Goal: Find specific page/section

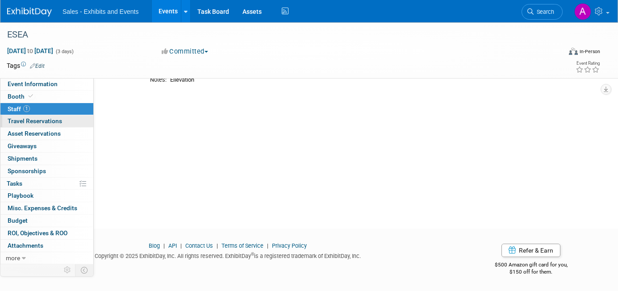
scroll to position [70, 0]
click at [549, 8] on link "Search" at bounding box center [542, 12] width 41 height 16
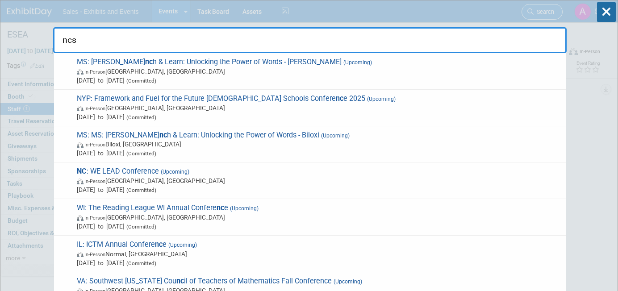
type input "ncsm"
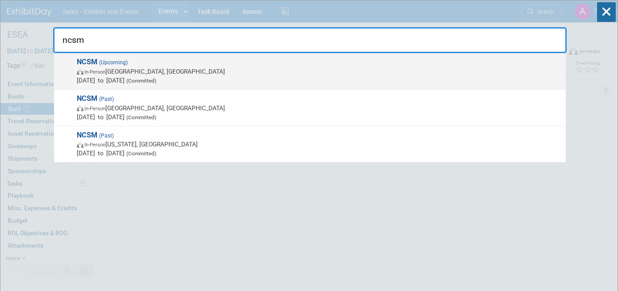
click at [227, 77] on span "Oct 13, 2025 to Oct 15, 2025 (Committed)" at bounding box center [319, 80] width 485 height 9
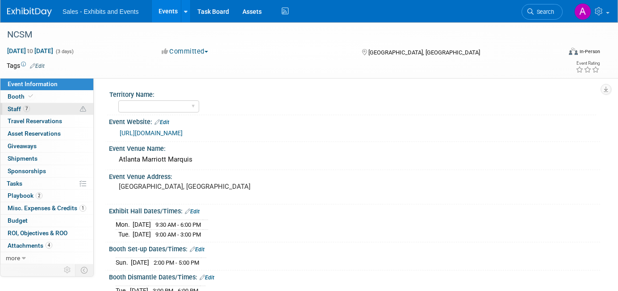
click at [47, 107] on link "7 Staff 7" at bounding box center [46, 109] width 93 height 12
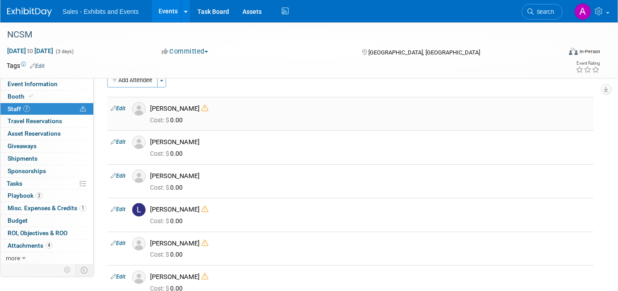
scroll to position [9, 0]
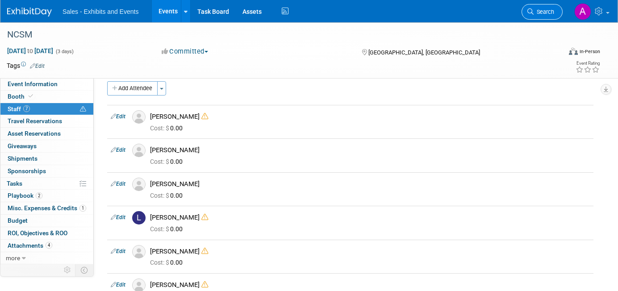
click at [546, 10] on span "Search" at bounding box center [544, 11] width 21 height 7
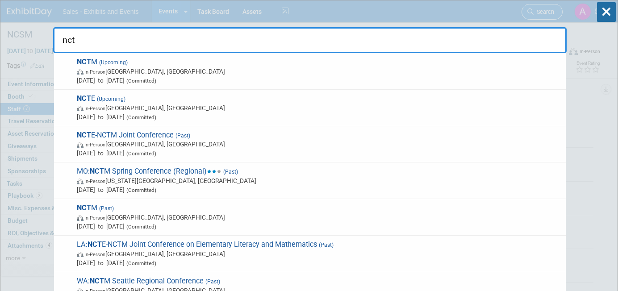
type input "nctm"
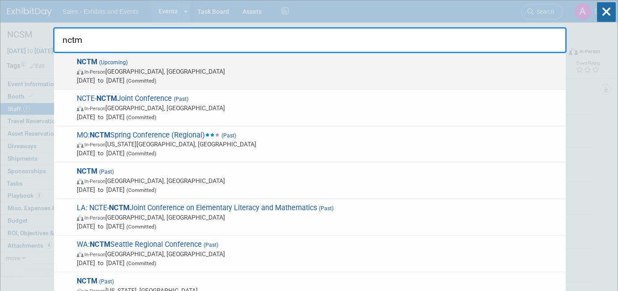
click at [295, 76] on span "[DATE] to [DATE] (Committed)" at bounding box center [319, 80] width 485 height 9
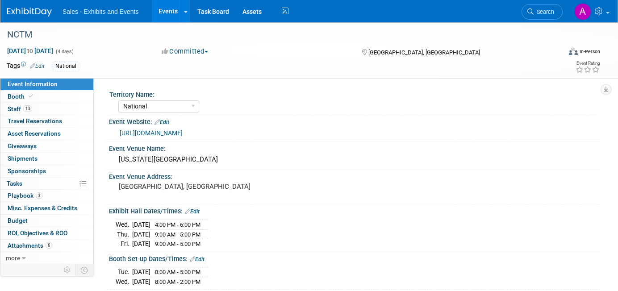
select select "National"
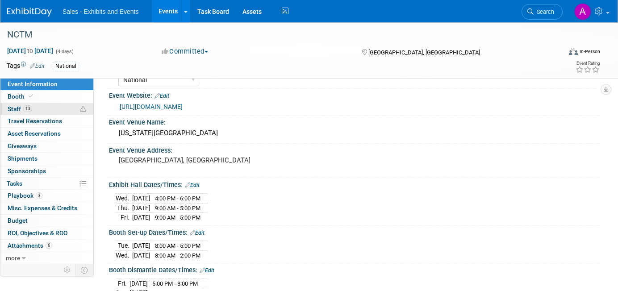
click at [48, 109] on link "13 Staff 13" at bounding box center [46, 109] width 93 height 12
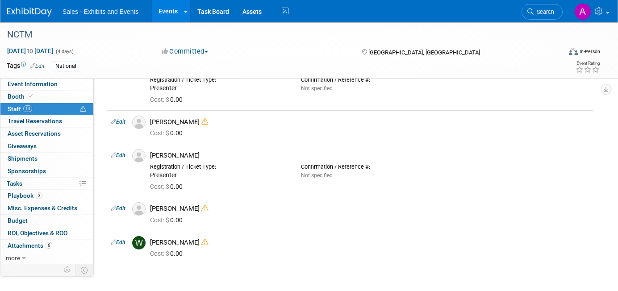
scroll to position [352, 0]
